Goal: Information Seeking & Learning: Check status

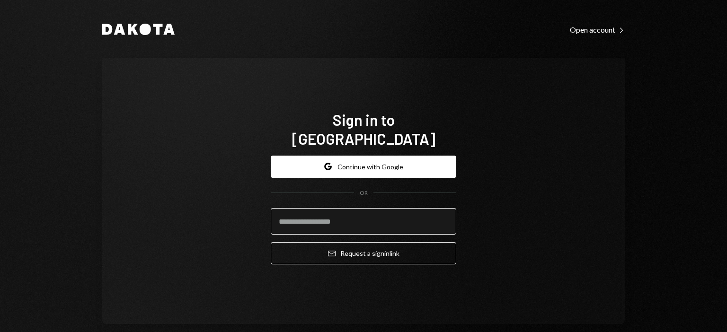
drag, startPoint x: 0, startPoint y: 0, endPoint x: 358, endPoint y: 216, distance: 417.9
click at [356, 213] on input "email" at bounding box center [363, 221] width 185 height 26
type input "**********"
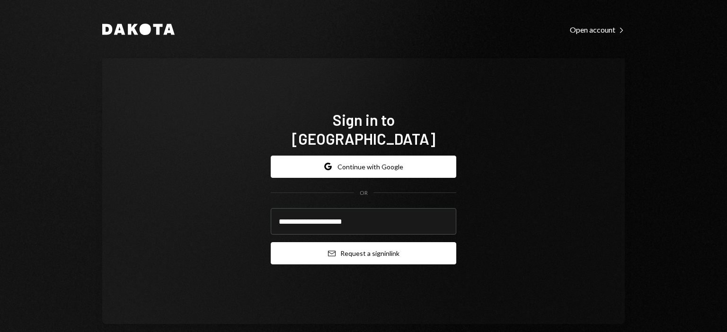
click at [380, 242] on button "Email Request a sign in link" at bounding box center [363, 253] width 185 height 22
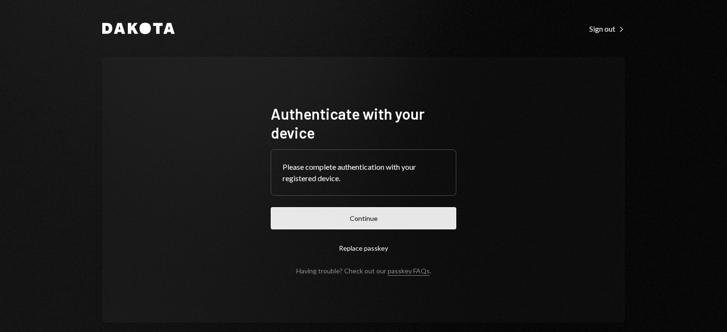
click at [321, 218] on button "Continue" at bounding box center [363, 218] width 185 height 22
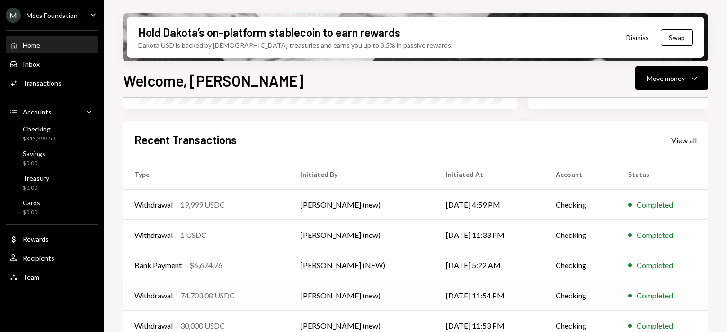
scroll to position [238, 0]
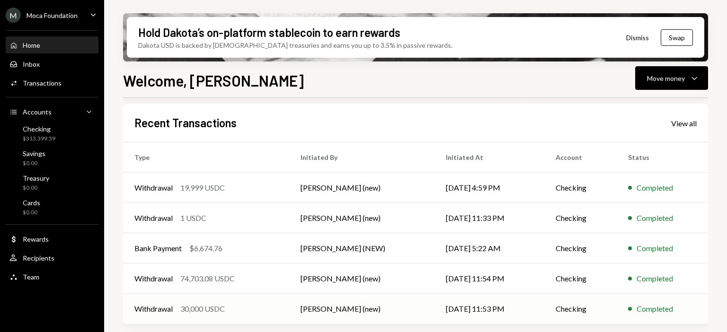
click at [361, 311] on td "[PERSON_NAME] (new)" at bounding box center [361, 309] width 145 height 30
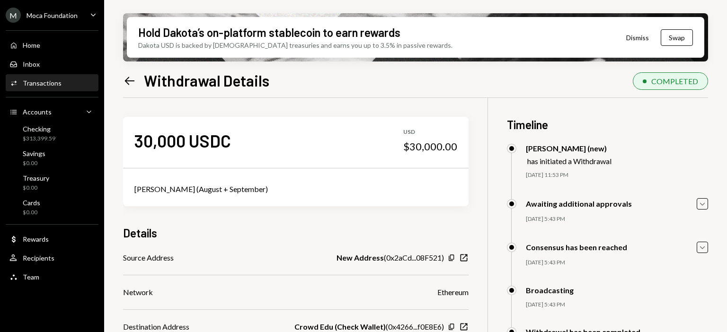
click at [129, 78] on icon "Left Arrow" at bounding box center [129, 80] width 13 height 13
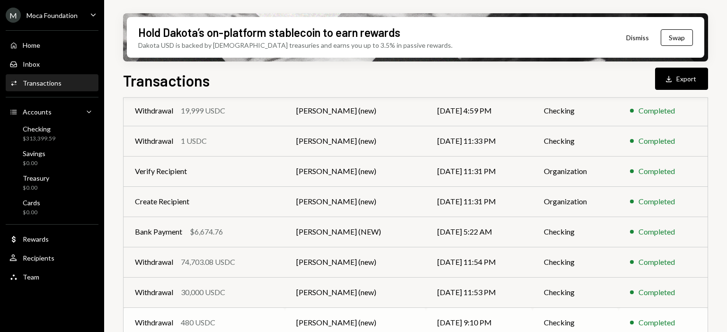
scroll to position [206, 0]
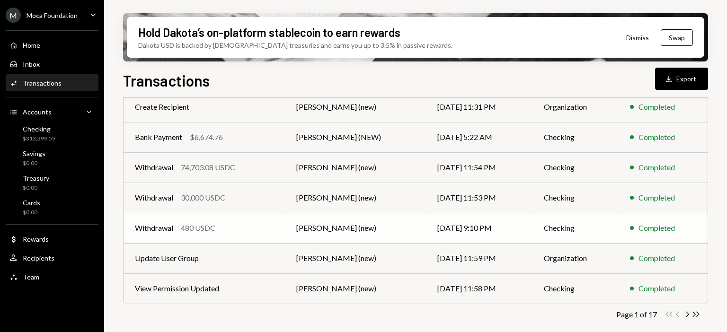
click at [373, 236] on td "[PERSON_NAME] (new)" at bounding box center [355, 228] width 141 height 30
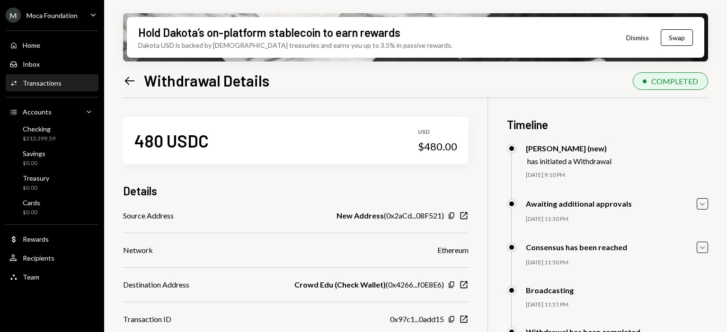
scroll to position [47, 0]
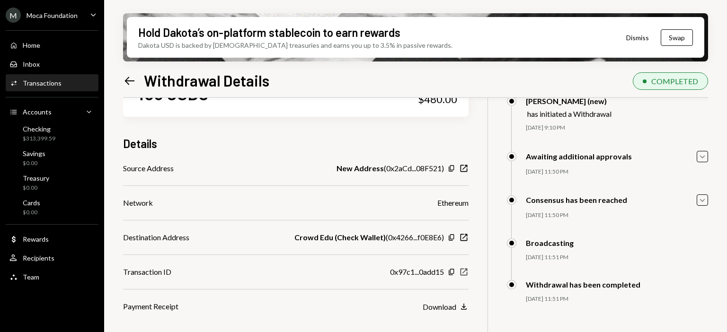
click at [467, 272] on icon "New Window" at bounding box center [463, 271] width 9 height 9
click at [133, 78] on icon "Left Arrow" at bounding box center [129, 80] width 13 height 13
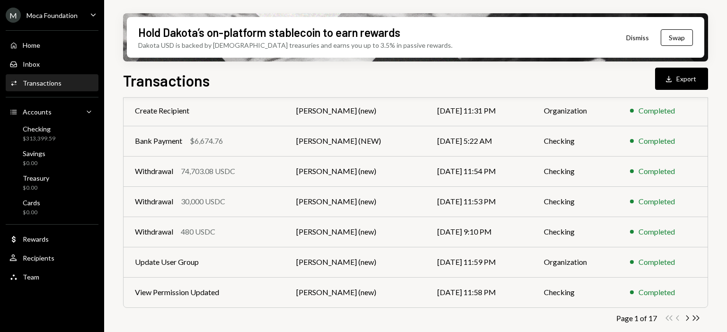
scroll to position [206, 0]
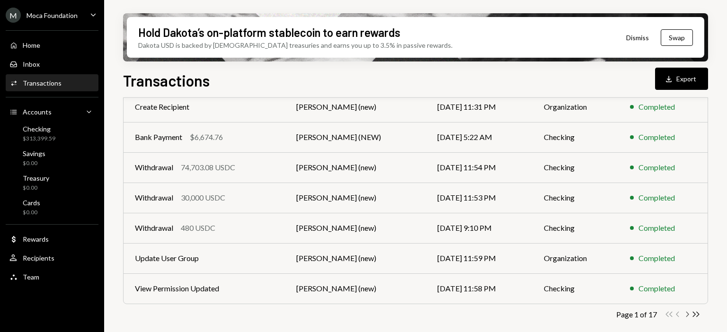
click at [685, 313] on icon "Chevron Right" at bounding box center [686, 314] width 9 height 9
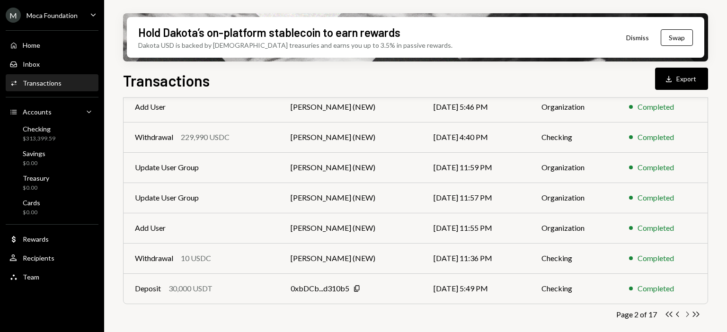
click at [684, 314] on icon "Chevron Right" at bounding box center [686, 314] width 9 height 9
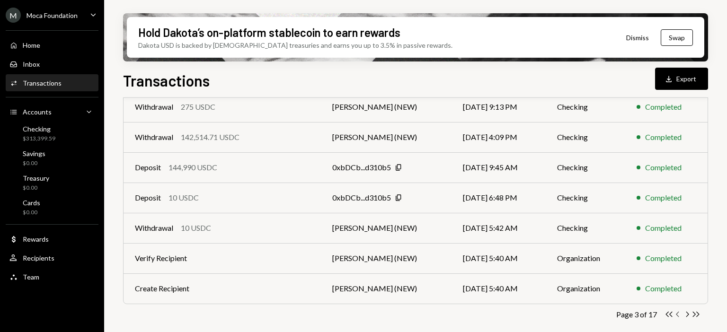
click at [678, 316] on icon "button" at bounding box center [676, 314] width 3 height 5
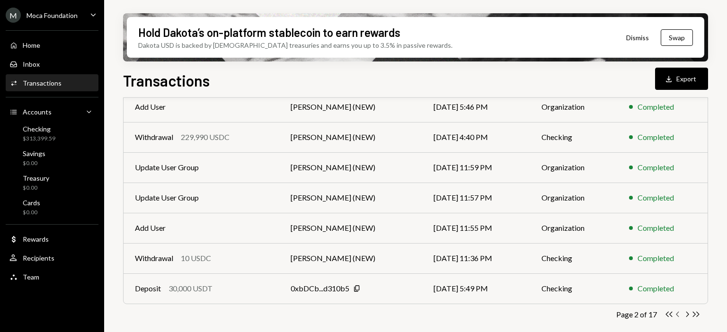
click at [677, 314] on icon "Chevron Left" at bounding box center [677, 314] width 9 height 9
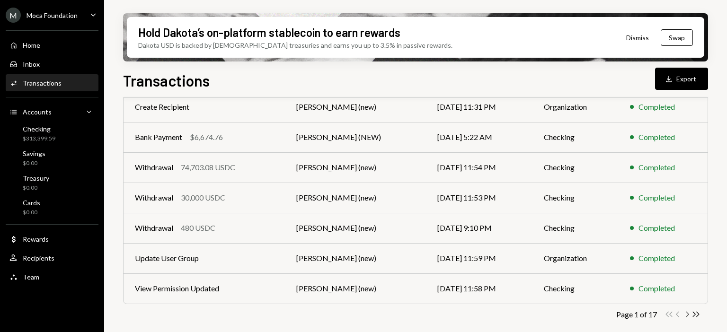
click at [687, 318] on icon "Chevron Right" at bounding box center [686, 314] width 9 height 9
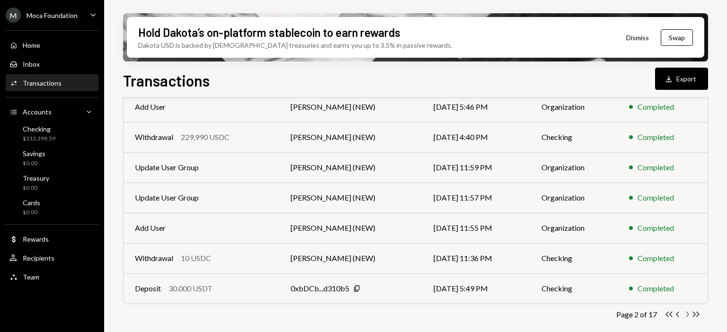
click at [684, 314] on icon "Chevron Right" at bounding box center [686, 314] width 9 height 9
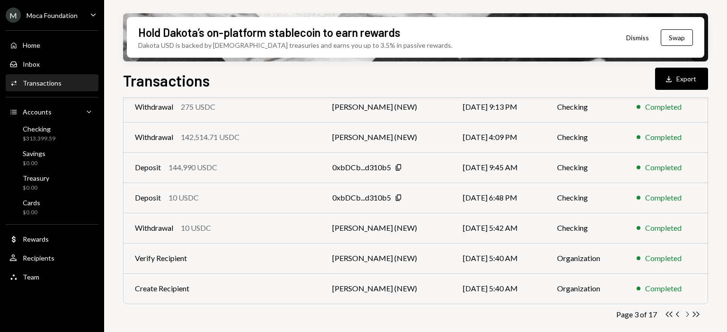
click at [685, 314] on icon "Chevron Right" at bounding box center [686, 314] width 9 height 9
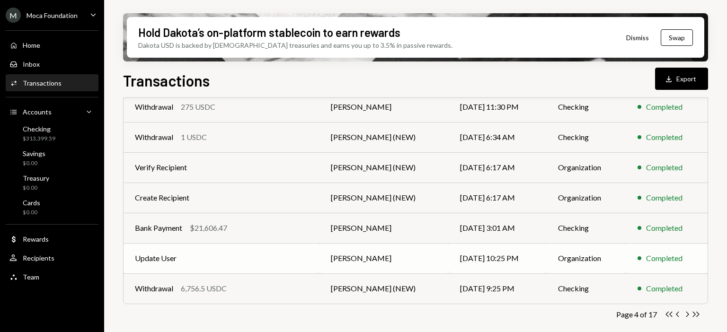
scroll to position [64, 0]
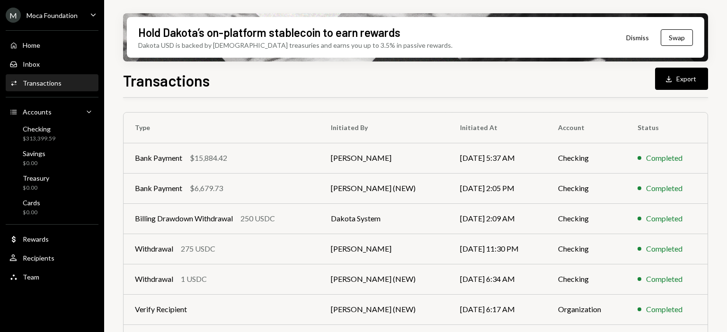
click at [275, 254] on td "Withdrawal 275 USDC" at bounding box center [221, 249] width 196 height 30
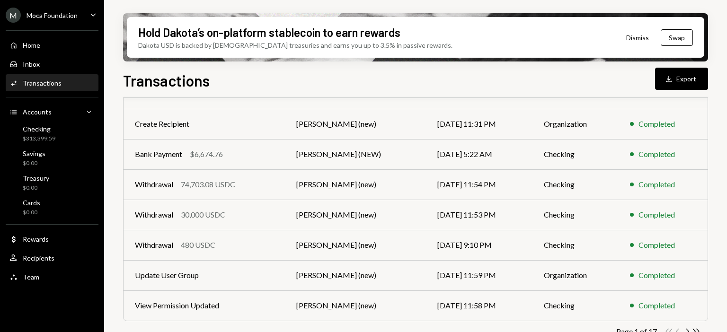
scroll to position [206, 0]
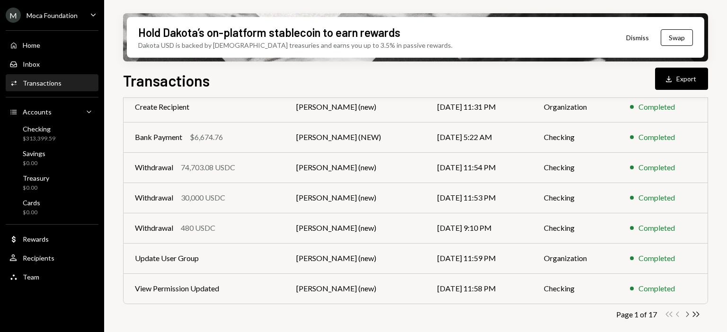
click at [687, 315] on icon "button" at bounding box center [687, 314] width 3 height 5
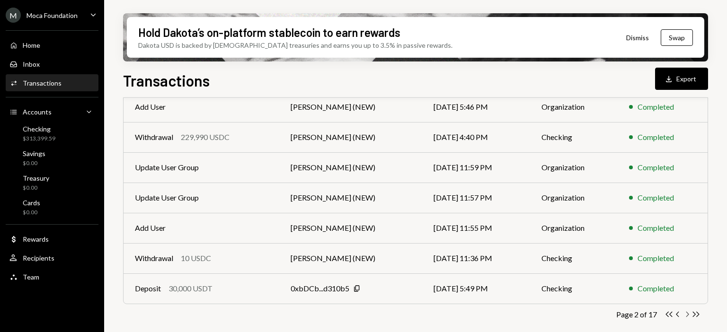
click at [688, 313] on icon "button" at bounding box center [687, 314] width 3 height 5
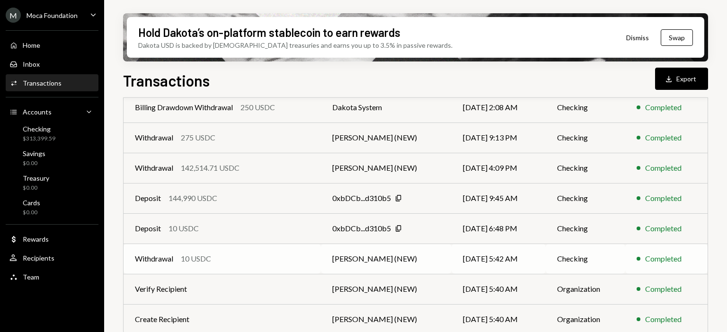
scroll to position [112, 0]
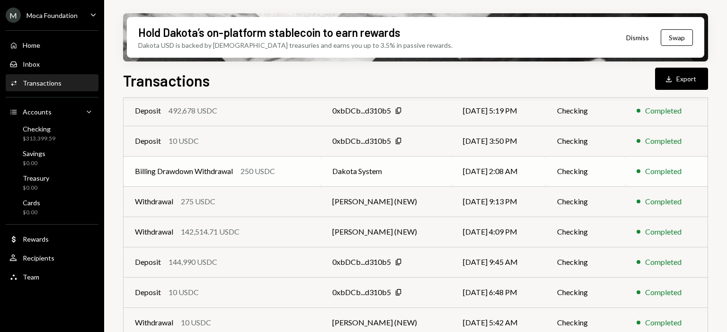
click at [379, 165] on td "Dakota System" at bounding box center [386, 171] width 130 height 30
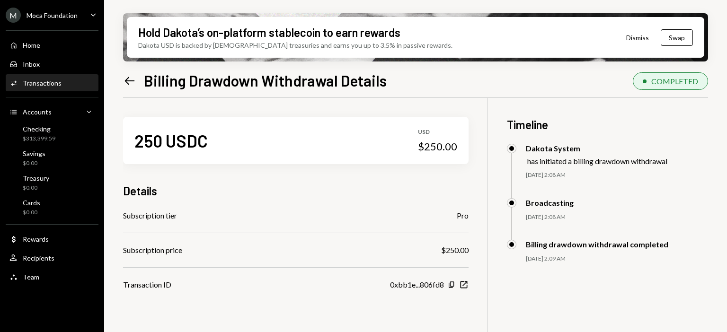
click at [136, 79] on icon "Left Arrow" at bounding box center [129, 80] width 13 height 13
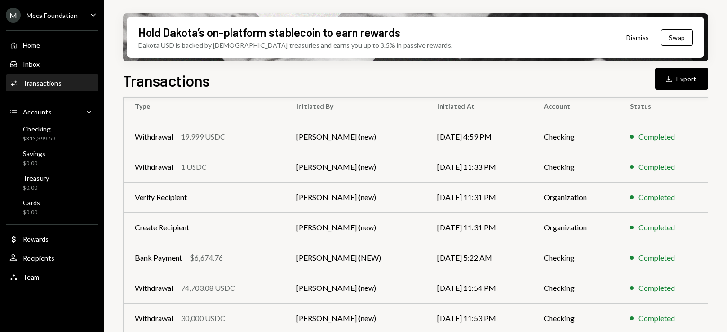
scroll to position [95, 0]
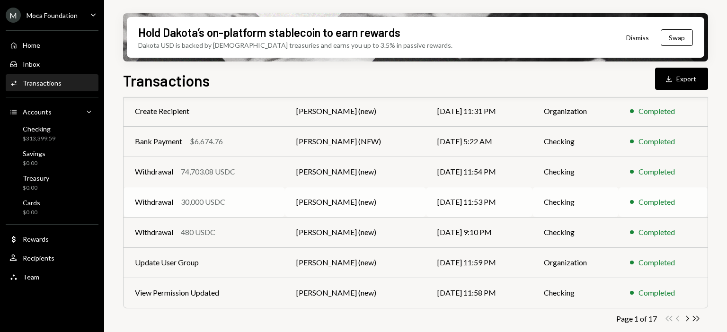
scroll to position [206, 0]
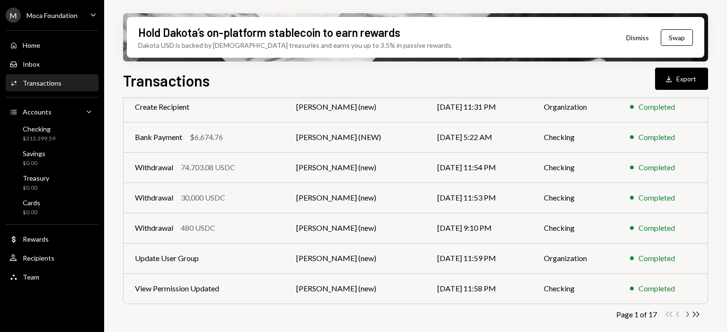
click at [683, 313] on icon "Chevron Right" at bounding box center [686, 314] width 9 height 9
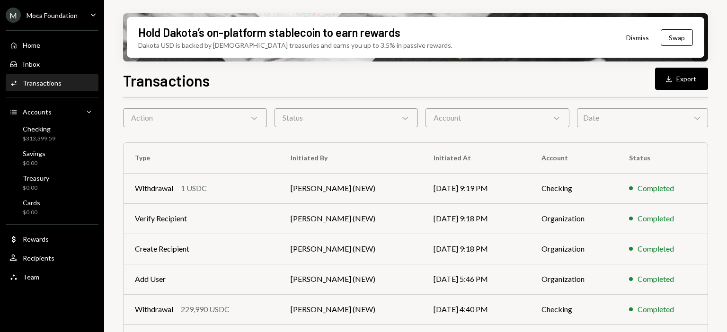
scroll to position [47, 0]
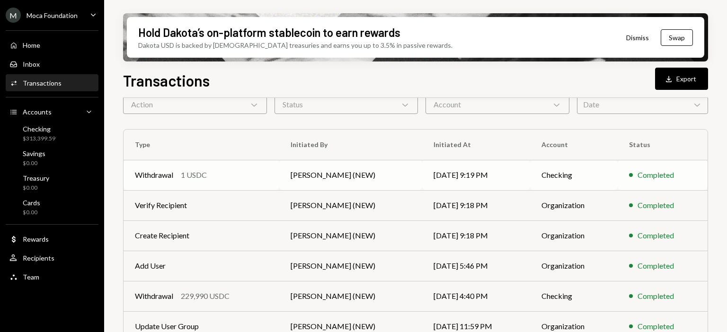
click at [223, 180] on td "Withdrawal 1 USDC" at bounding box center [201, 175] width 156 height 30
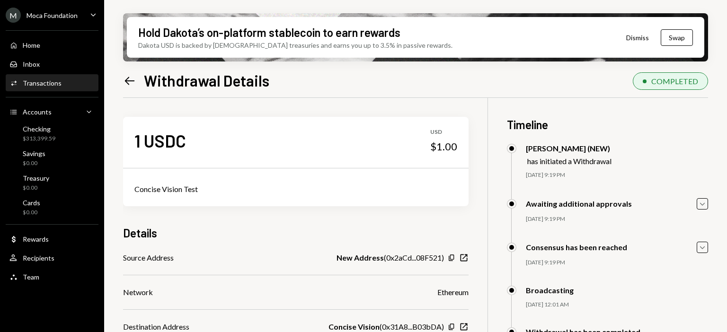
click at [119, 75] on div "Hold Dakota’s on-platform stablecoin to earn rewards Dakota USD is backed by U.…" at bounding box center [415, 166] width 623 height 332
click at [123, 75] on icon "Left Arrow" at bounding box center [129, 80] width 13 height 13
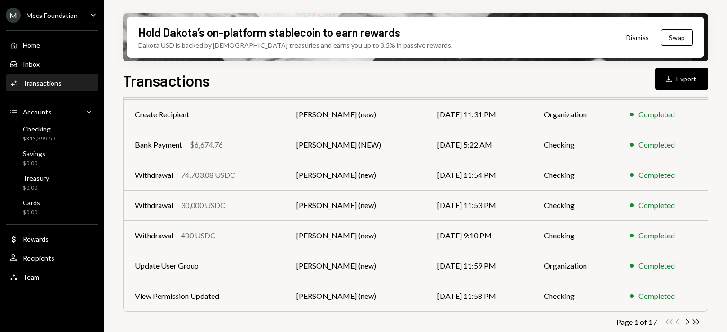
scroll to position [206, 0]
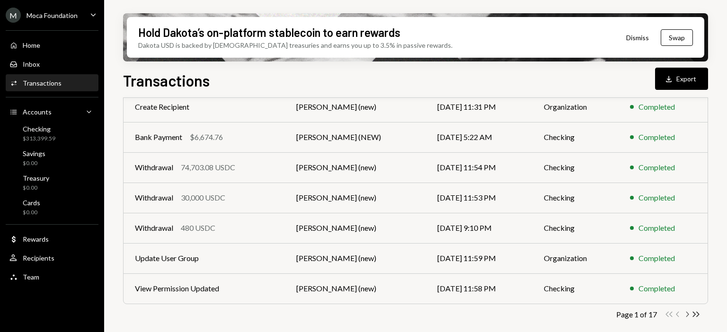
click at [683, 313] on icon "Chevron Right" at bounding box center [686, 314] width 9 height 9
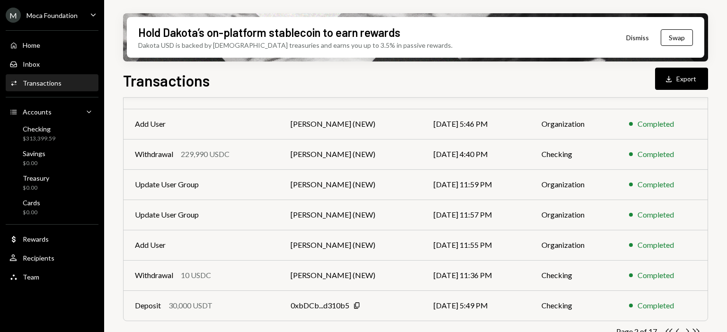
scroll to position [47, 0]
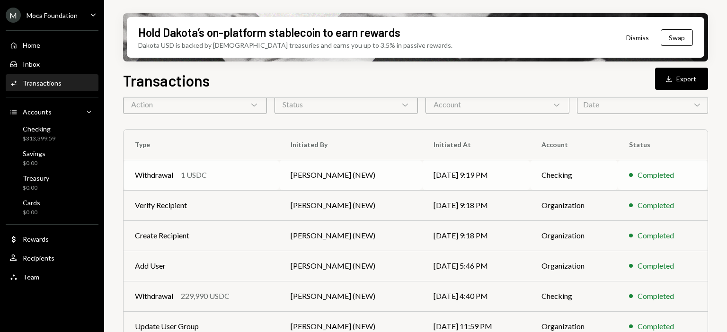
click at [232, 182] on td "Withdrawal 1 USDC" at bounding box center [201, 175] width 156 height 30
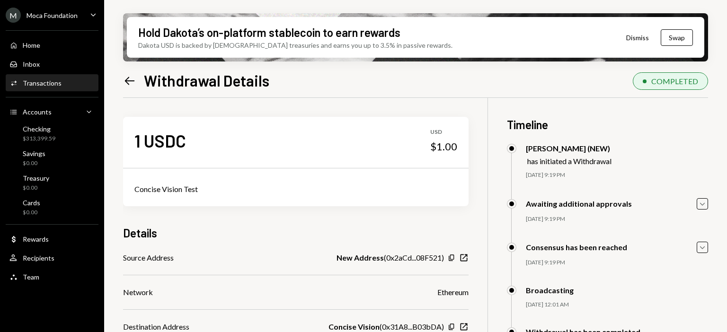
click at [131, 81] on icon "Left Arrow" at bounding box center [129, 80] width 13 height 13
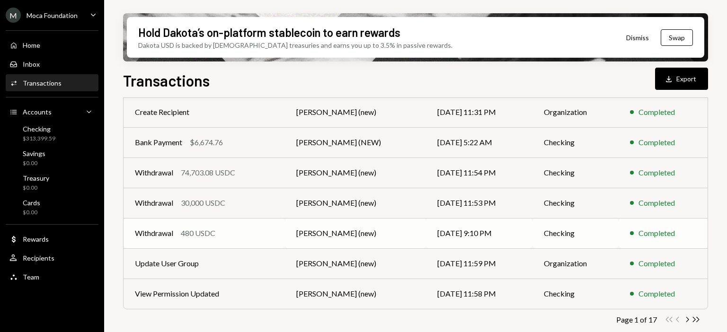
scroll to position [206, 0]
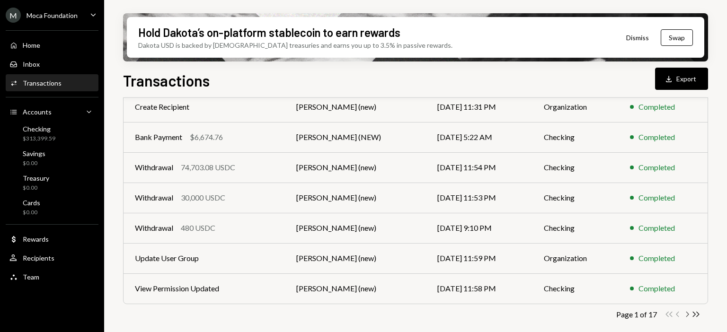
click at [685, 315] on icon "Chevron Right" at bounding box center [686, 314] width 9 height 9
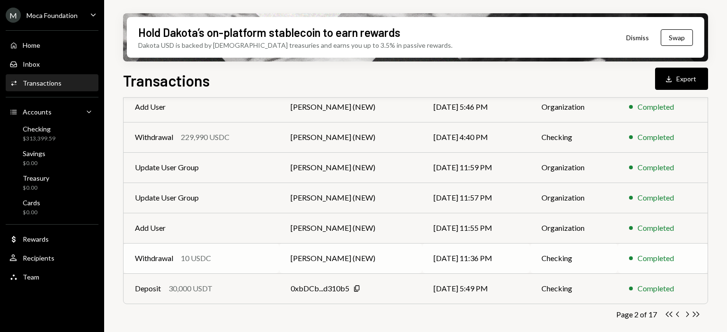
click at [222, 261] on div "Withdrawal 10 USDC" at bounding box center [201, 258] width 133 height 11
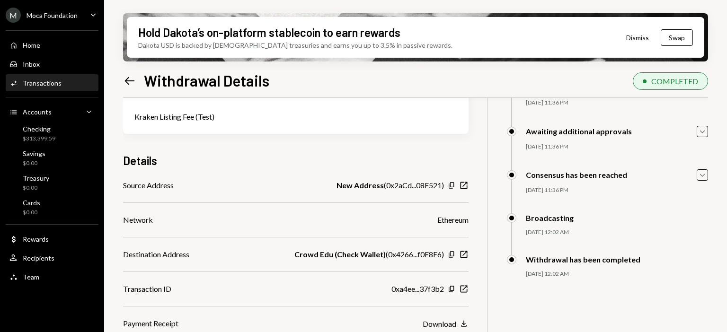
scroll to position [76, 0]
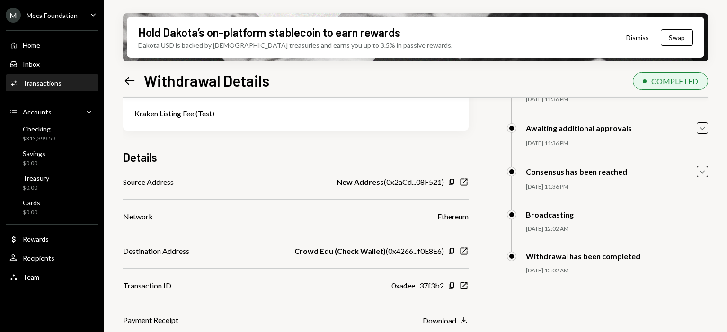
click at [131, 78] on icon "Left Arrow" at bounding box center [129, 80] width 13 height 13
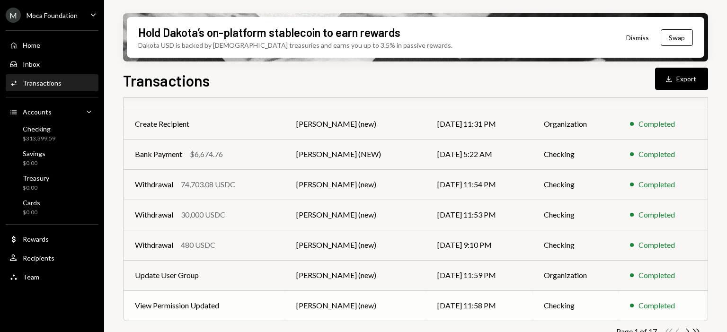
scroll to position [206, 0]
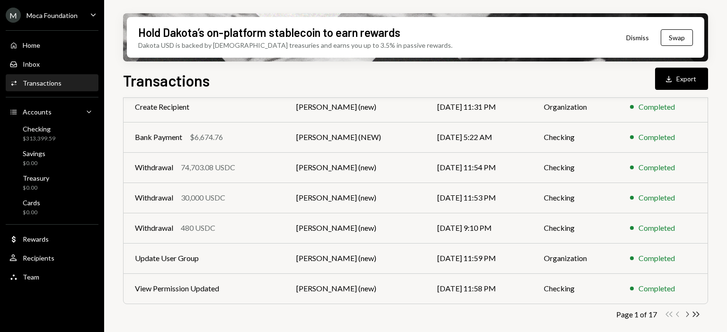
click at [687, 315] on icon "Chevron Right" at bounding box center [686, 314] width 9 height 9
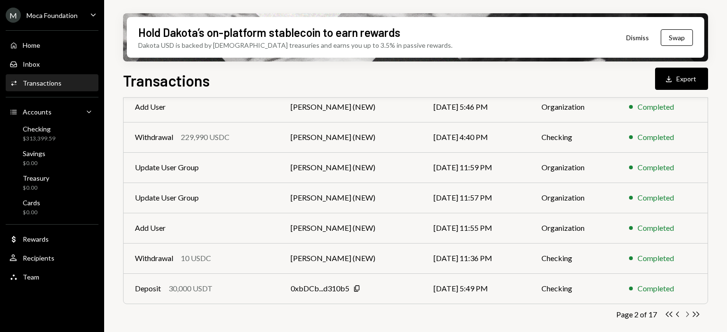
click at [684, 315] on icon "Chevron Right" at bounding box center [686, 314] width 9 height 9
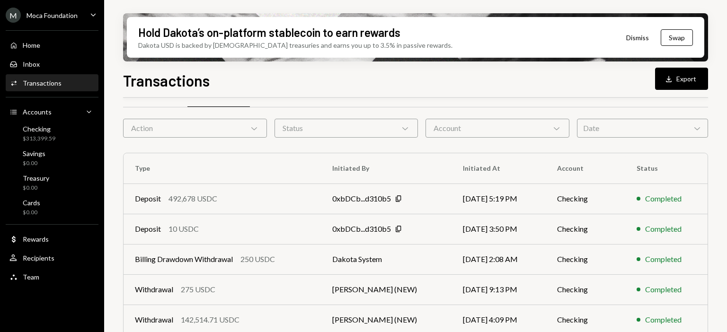
scroll to position [0, 0]
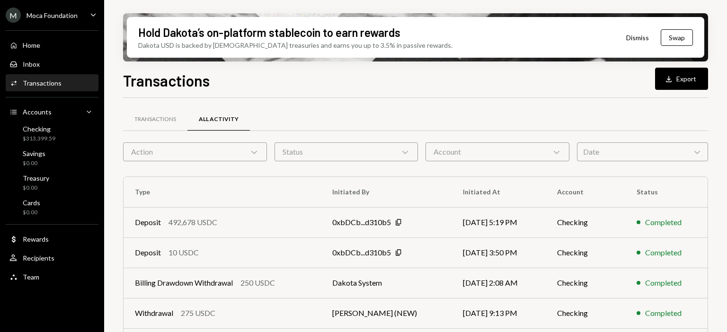
click at [70, 18] on div "Moca Foundation" at bounding box center [51, 15] width 51 height 8
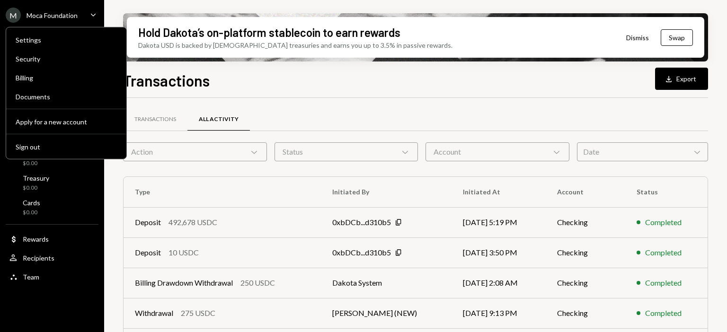
click at [74, 17] on div "Moca Foundation" at bounding box center [51, 15] width 51 height 8
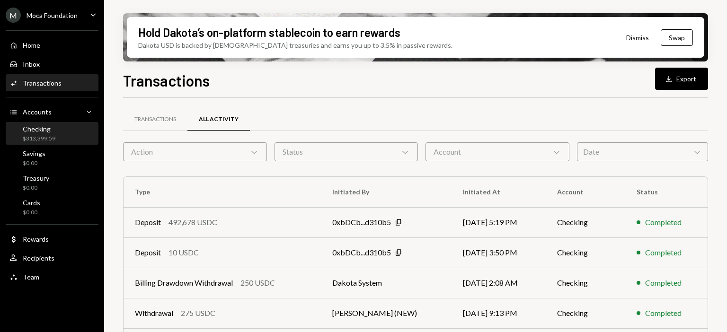
click at [45, 138] on div "$313,399.59" at bounding box center [39, 139] width 33 height 8
